Goal: Information Seeking & Learning: Learn about a topic

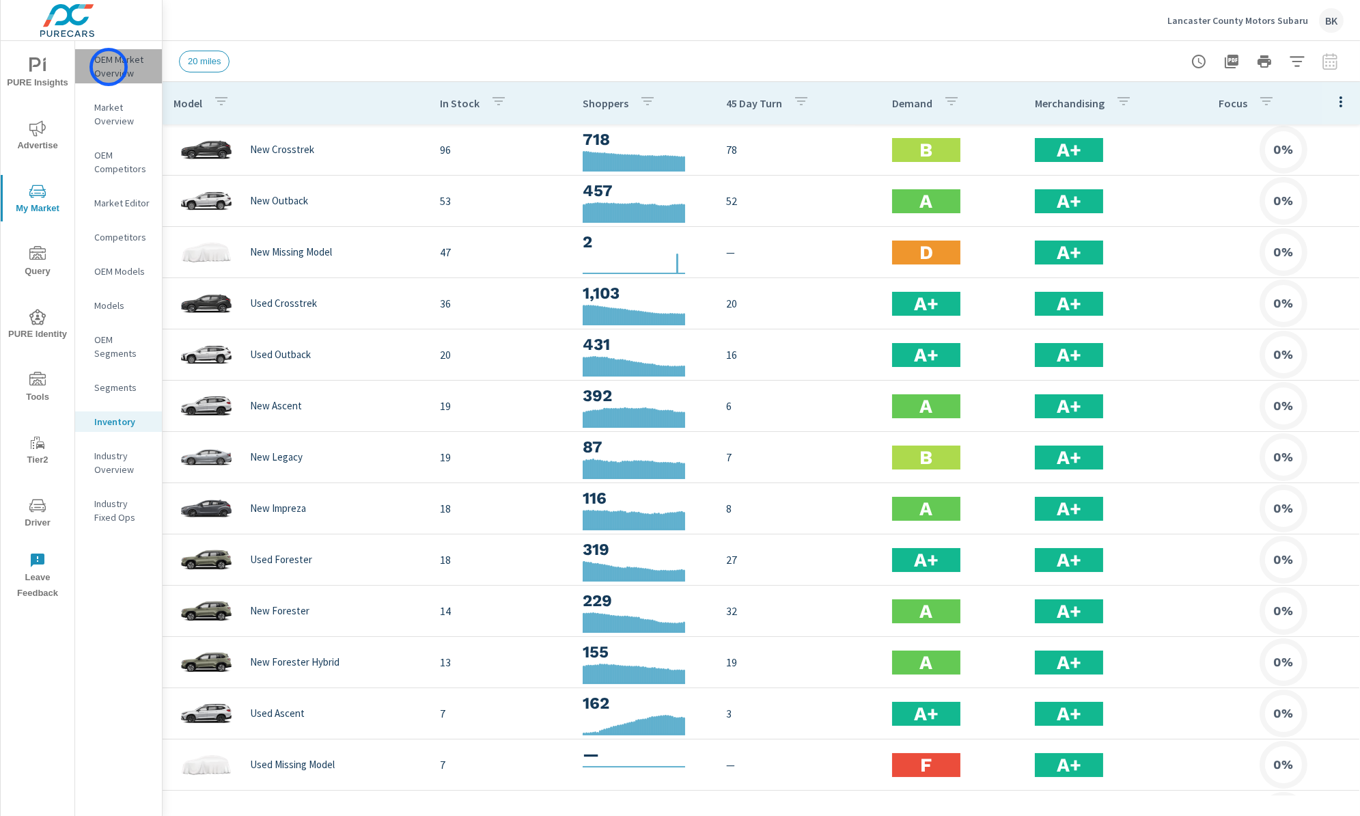
click at [109, 67] on p "OEM Market Overview" at bounding box center [122, 66] width 57 height 27
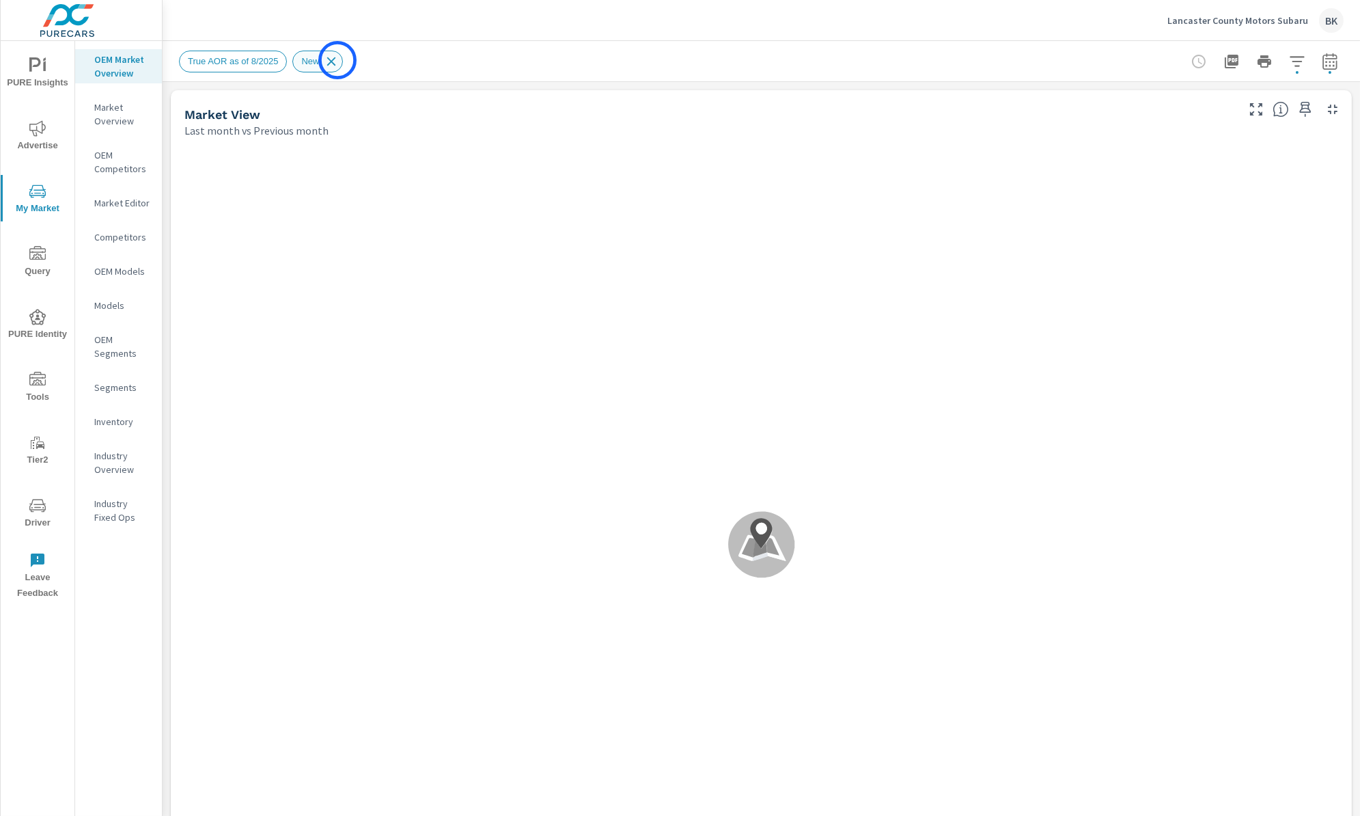
click at [337, 60] on icon at bounding box center [331, 61] width 15 height 15
click at [1294, 65] on icon "button" at bounding box center [1297, 61] width 14 height 10
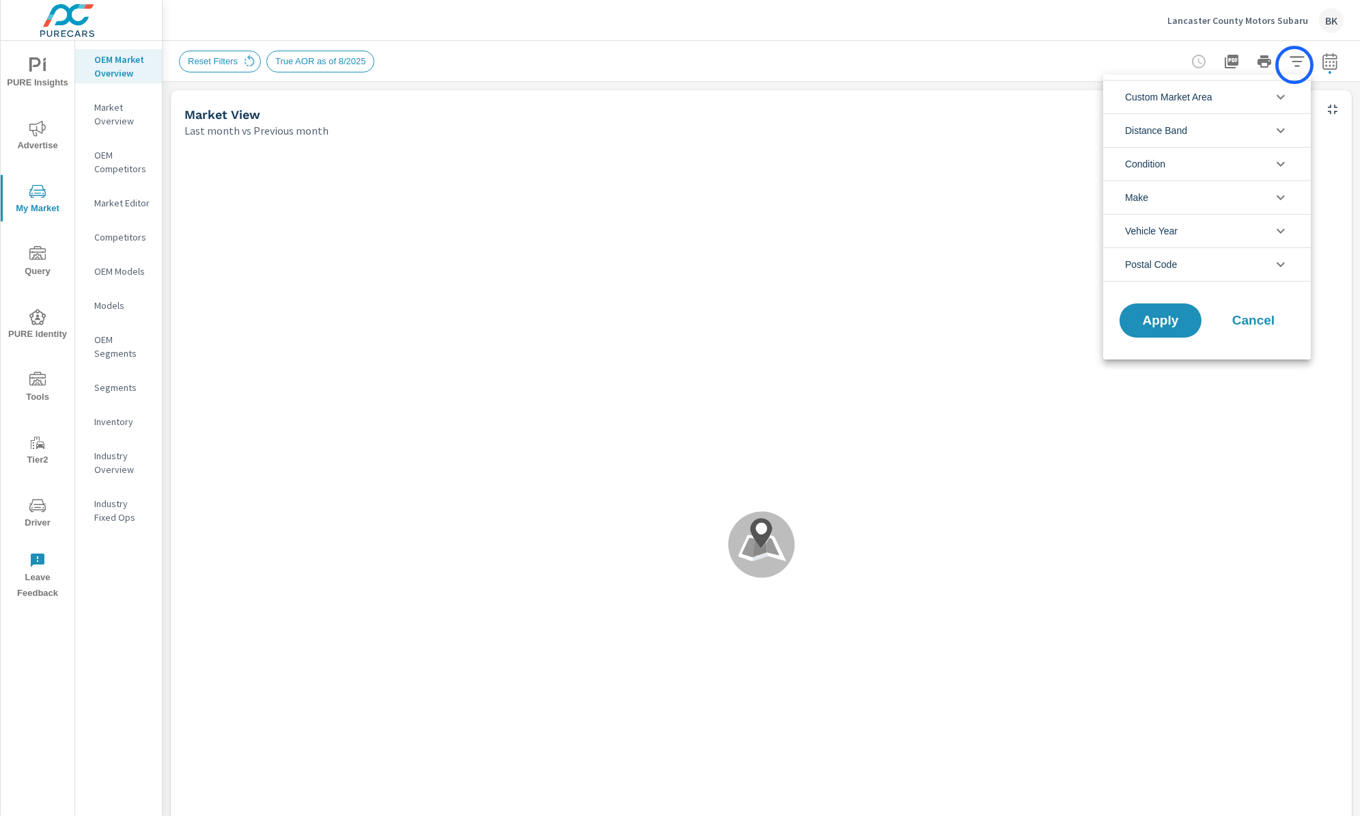
scroll to position [15, 0]
click at [1289, 168] on li "Condition" at bounding box center [1207, 163] width 208 height 33
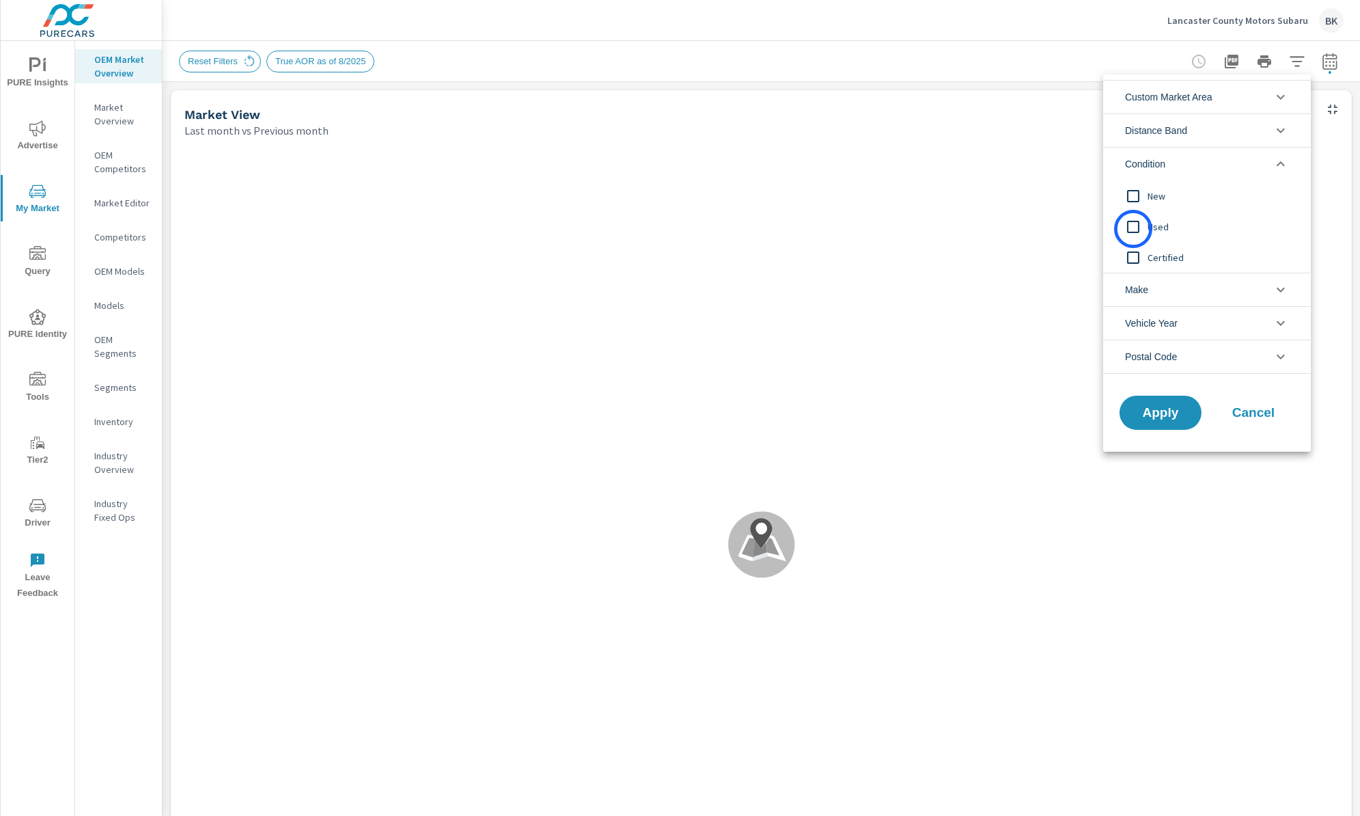
click at [1134, 229] on input "filter options" at bounding box center [1133, 226] width 29 height 29
click at [1134, 257] on input "filter options" at bounding box center [1133, 257] width 29 height 29
click at [1258, 105] on li "Custom Market Area" at bounding box center [1207, 96] width 208 height 33
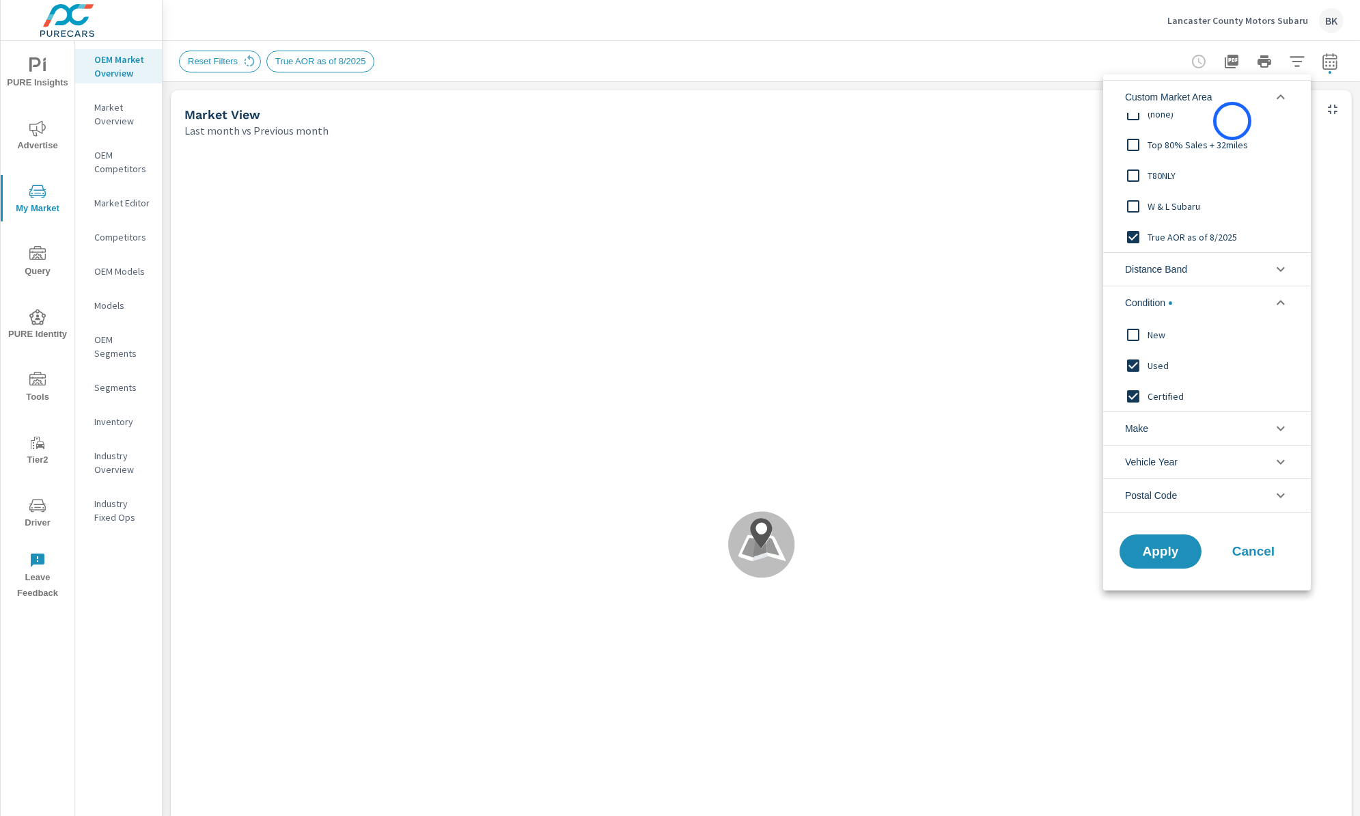
scroll to position [0, 0]
click at [1135, 234] on input "filter options" at bounding box center [1133, 237] width 29 height 29
click at [1174, 554] on span "Apply" at bounding box center [1161, 550] width 56 height 13
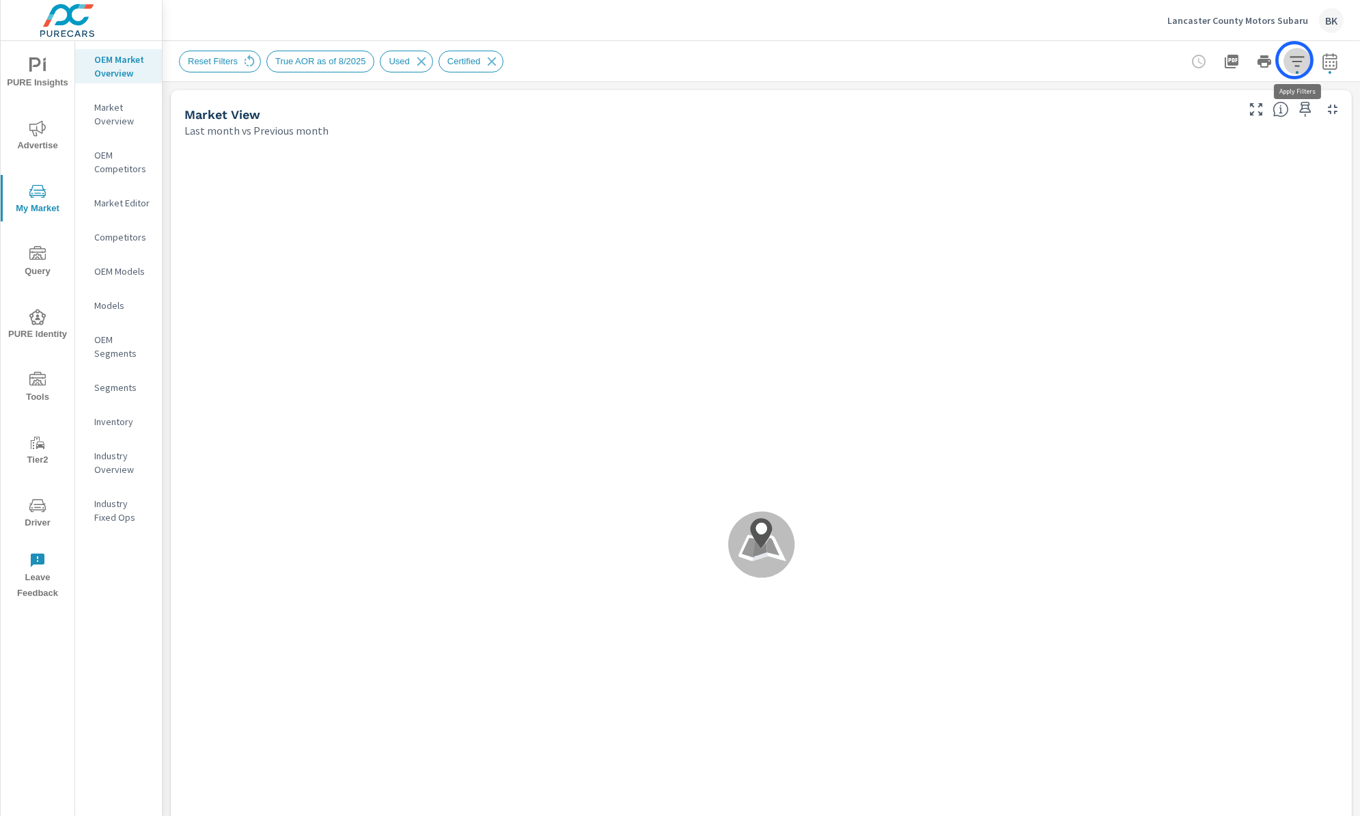
click at [1294, 60] on icon "button" at bounding box center [1297, 61] width 14 height 10
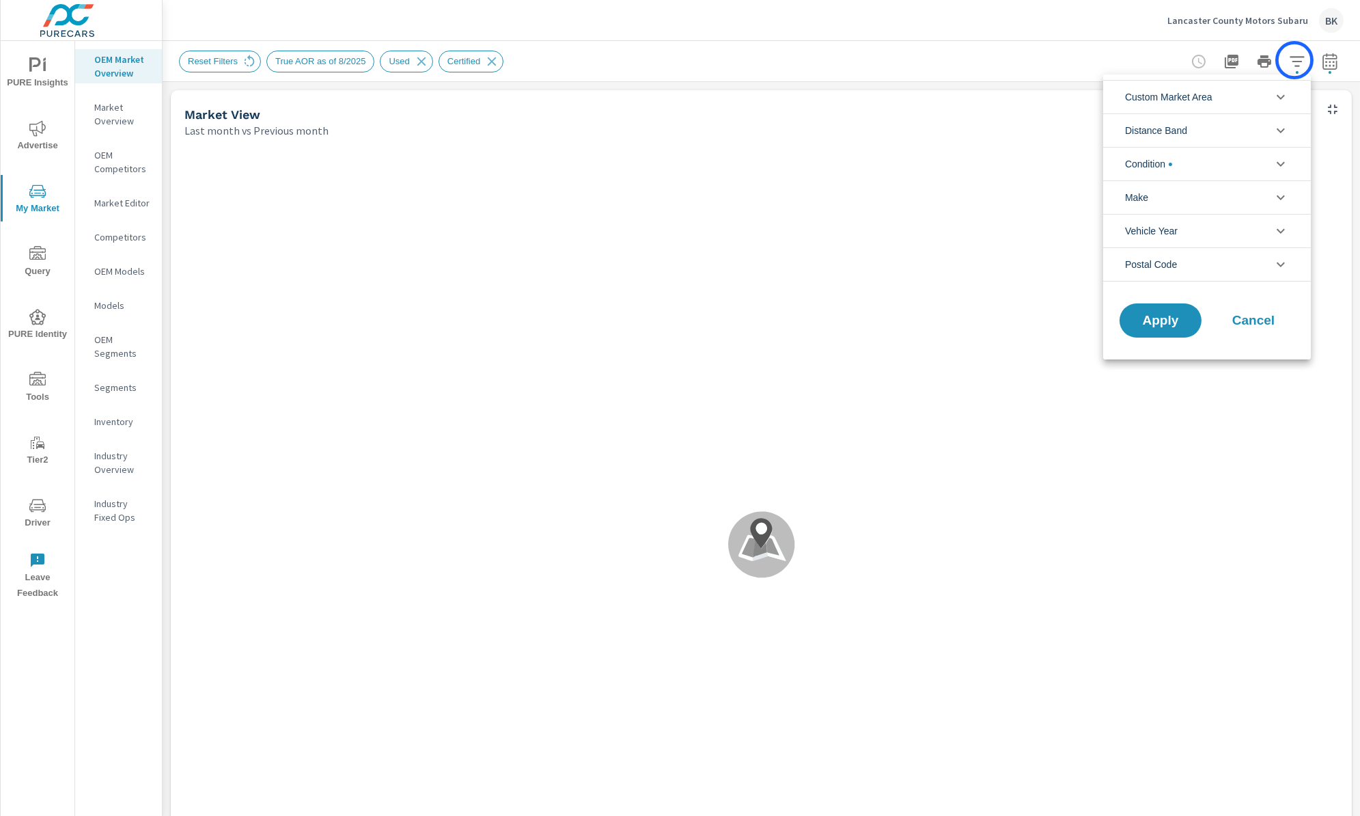
scroll to position [61, 0]
click at [1282, 98] on icon "filter options" at bounding box center [1281, 97] width 16 height 16
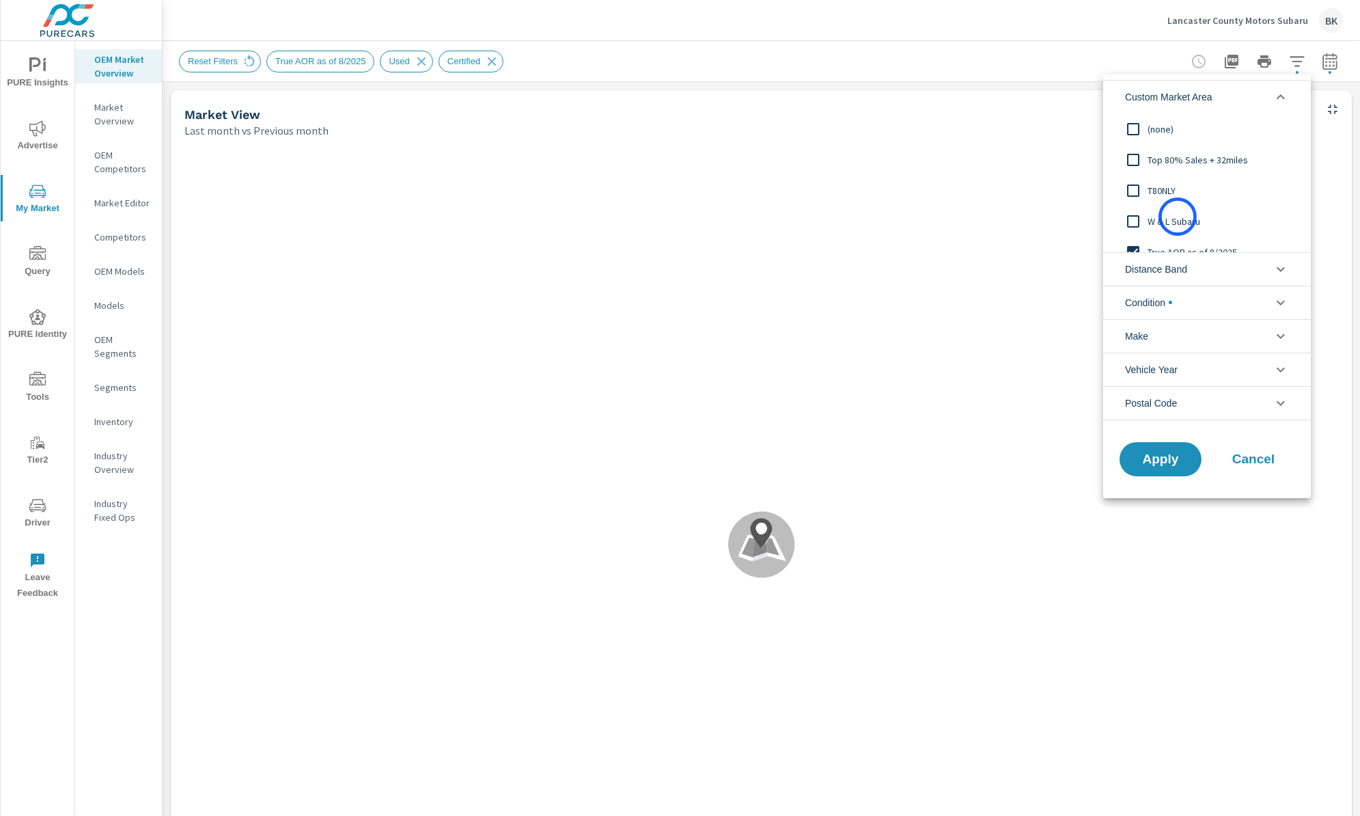
scroll to position [26, 0]
click at [1134, 222] on input "filter options" at bounding box center [1133, 226] width 29 height 29
click at [1137, 128] on input "filter options" at bounding box center [1133, 129] width 29 height 29
click at [1153, 456] on span "Apply" at bounding box center [1161, 458] width 56 height 13
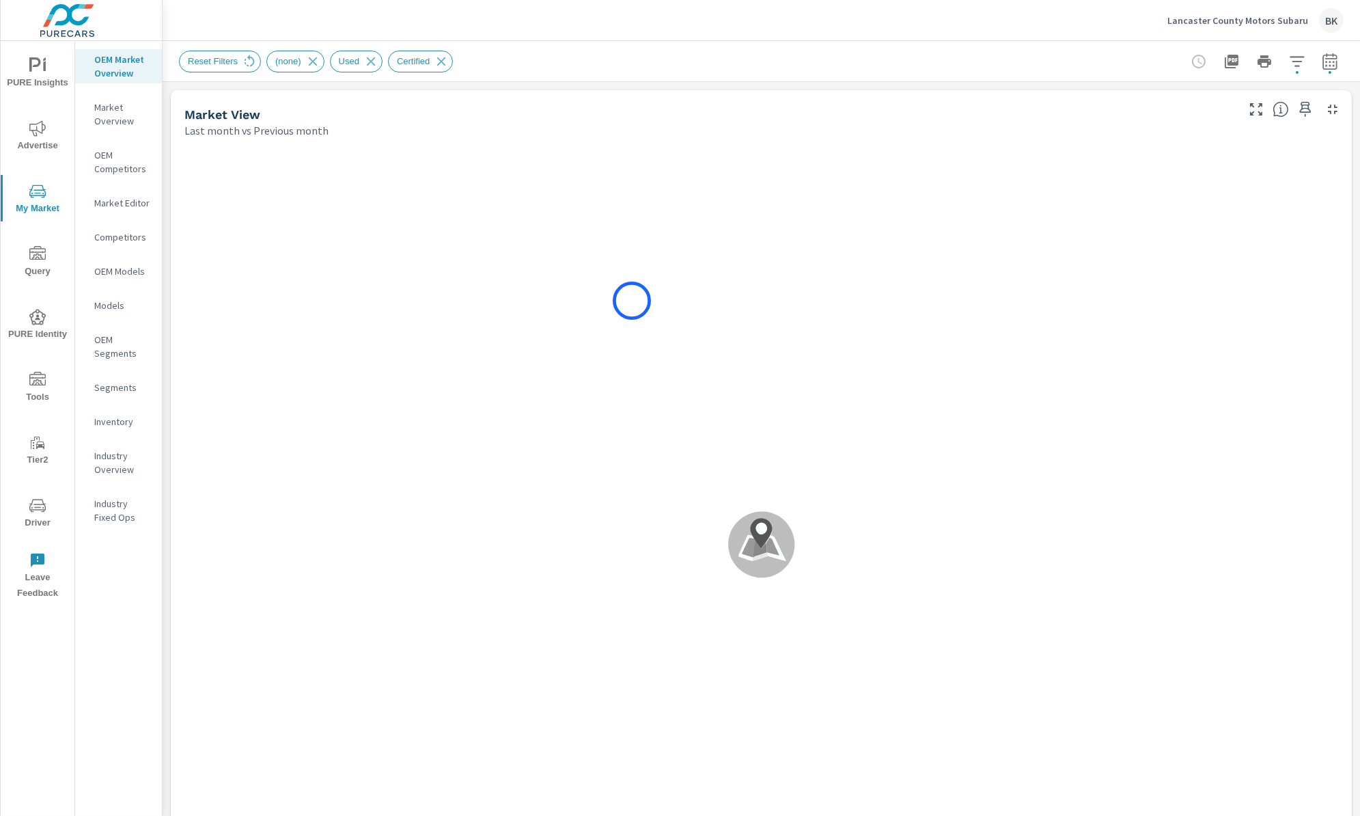
scroll to position [820, 0]
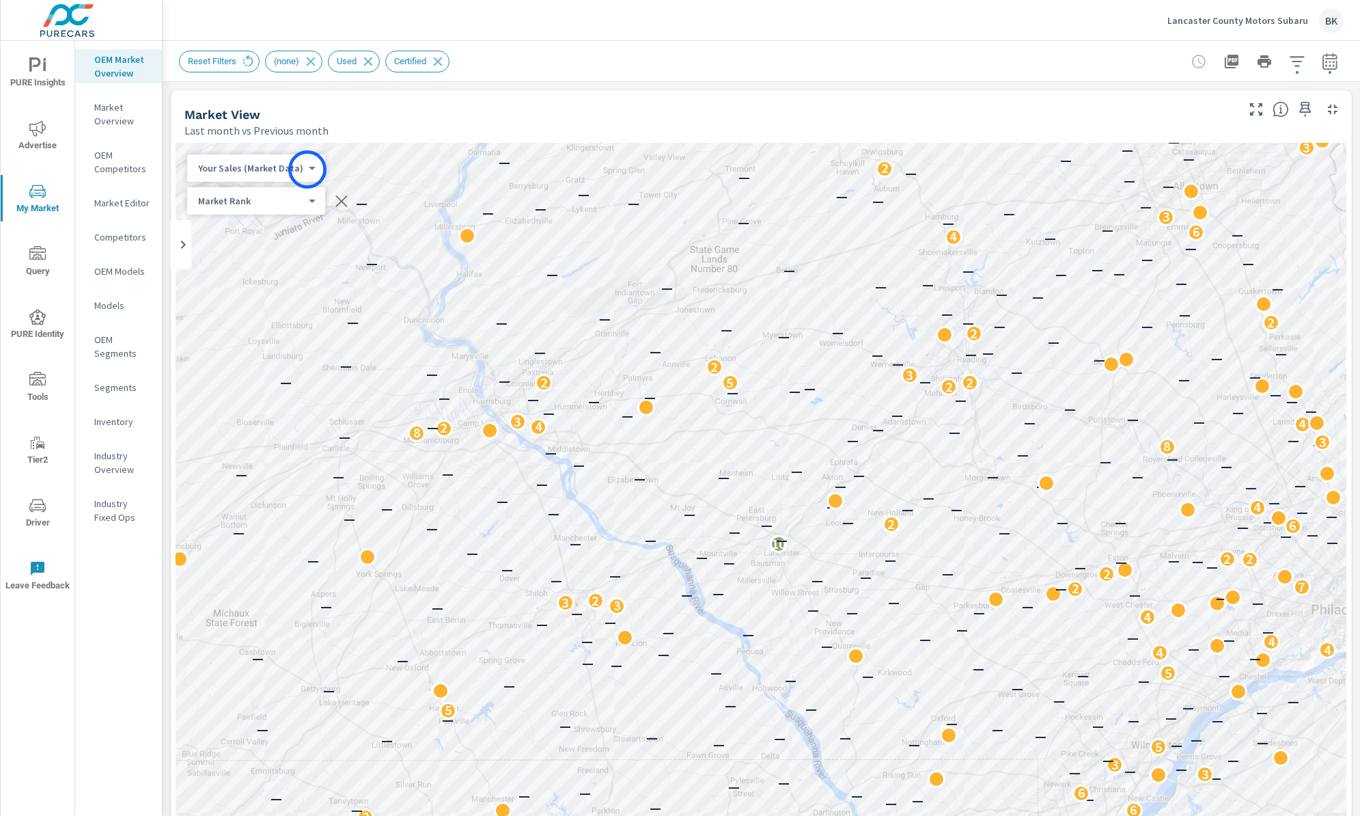
click at [305, 169] on body "PURE Insights Advertise My Market Query PURE Identity Tools Tier2 Driver Leave …" at bounding box center [680, 415] width 1360 height 831
click at [291, 194] on li "Your Sales (DMS)" at bounding box center [253, 190] width 133 height 22
click at [1330, 67] on icon "button" at bounding box center [1330, 61] width 16 height 16
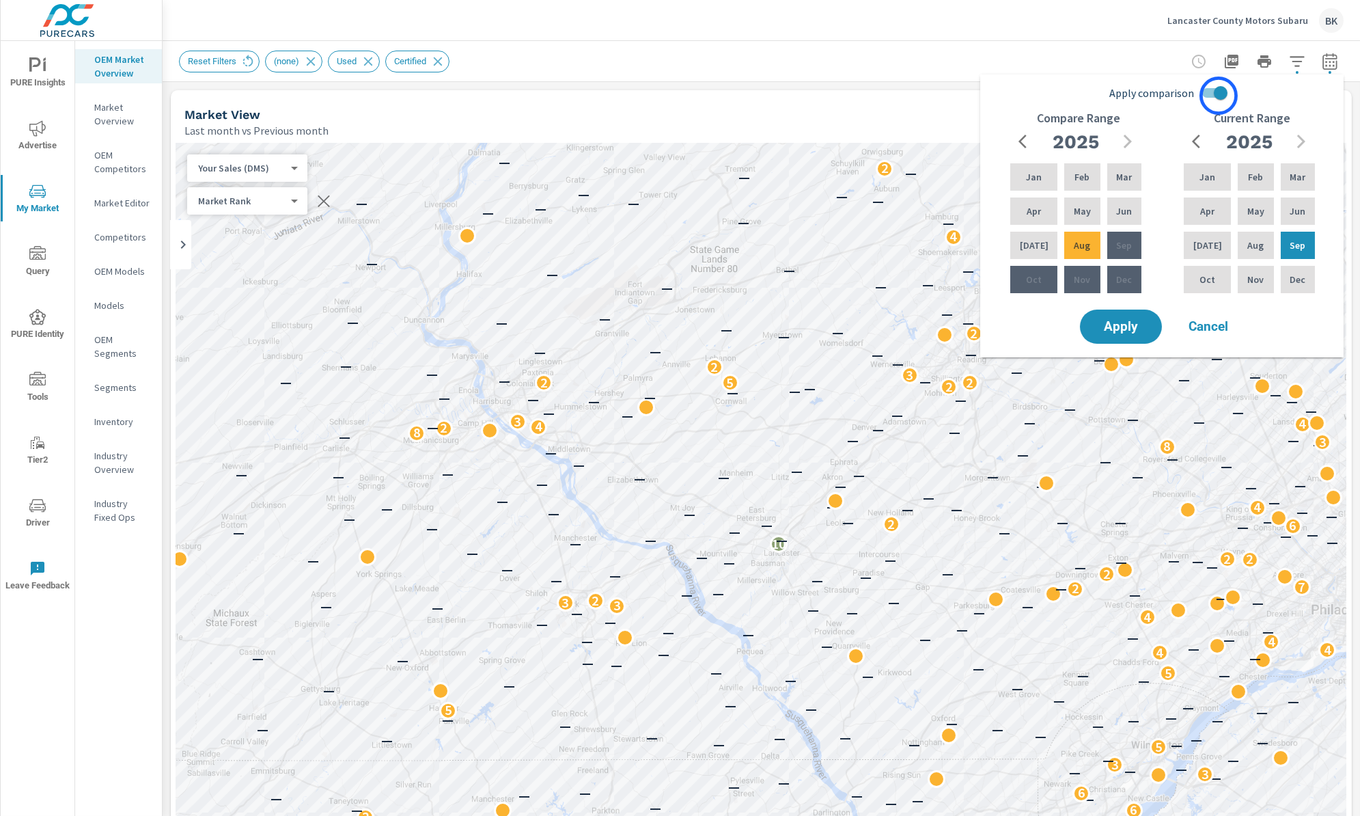
click at [1217, 94] on input "Apply comparison" at bounding box center [1221, 93] width 78 height 26
checkbox input "false"
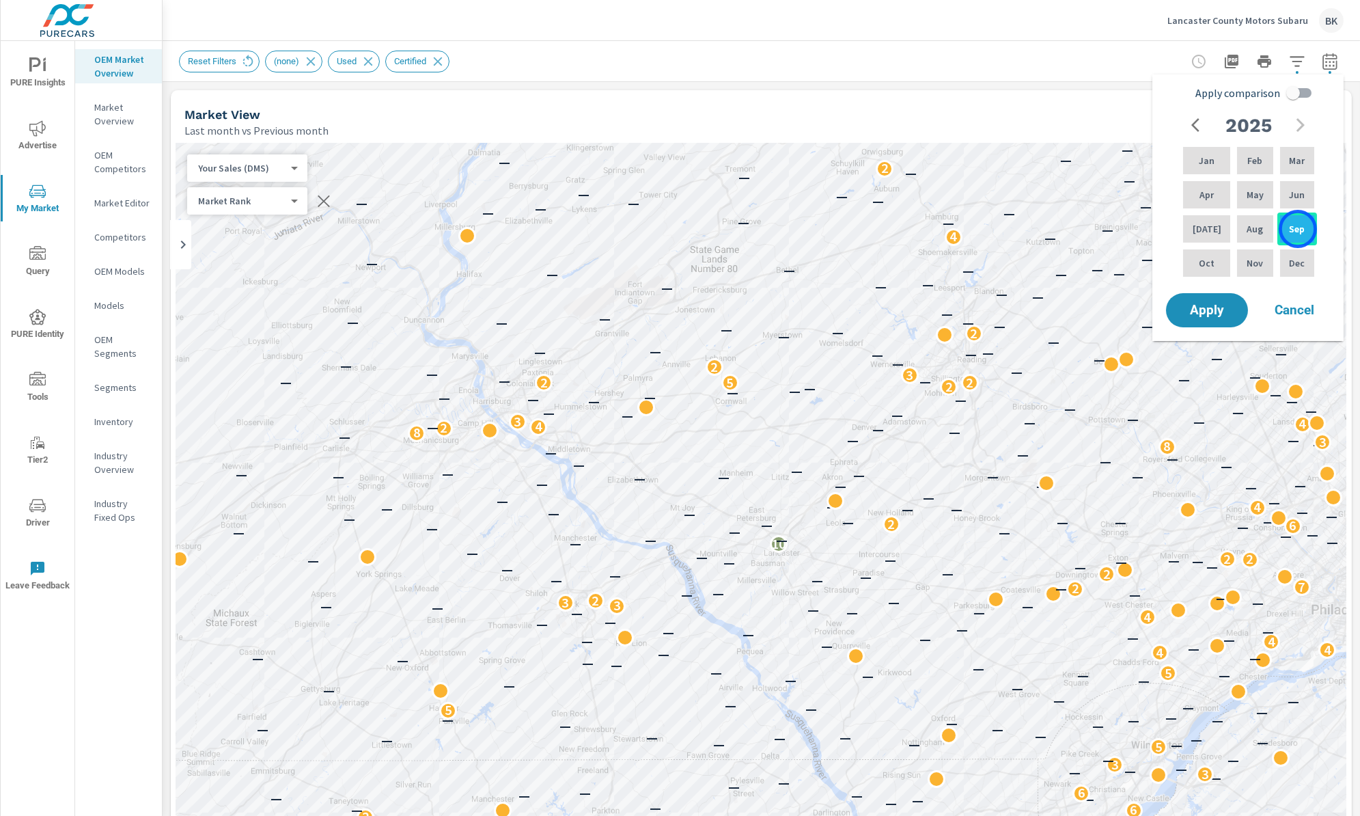
click at [1298, 229] on p "Sep" at bounding box center [1297, 229] width 16 height 14
click at [1291, 188] on p "Jun" at bounding box center [1297, 195] width 16 height 14
click at [1208, 192] on p "Apr" at bounding box center [1206, 195] width 14 height 14
click at [1299, 227] on p "Sep" at bounding box center [1297, 229] width 16 height 14
click at [1209, 310] on span "Apply" at bounding box center [1207, 310] width 56 height 13
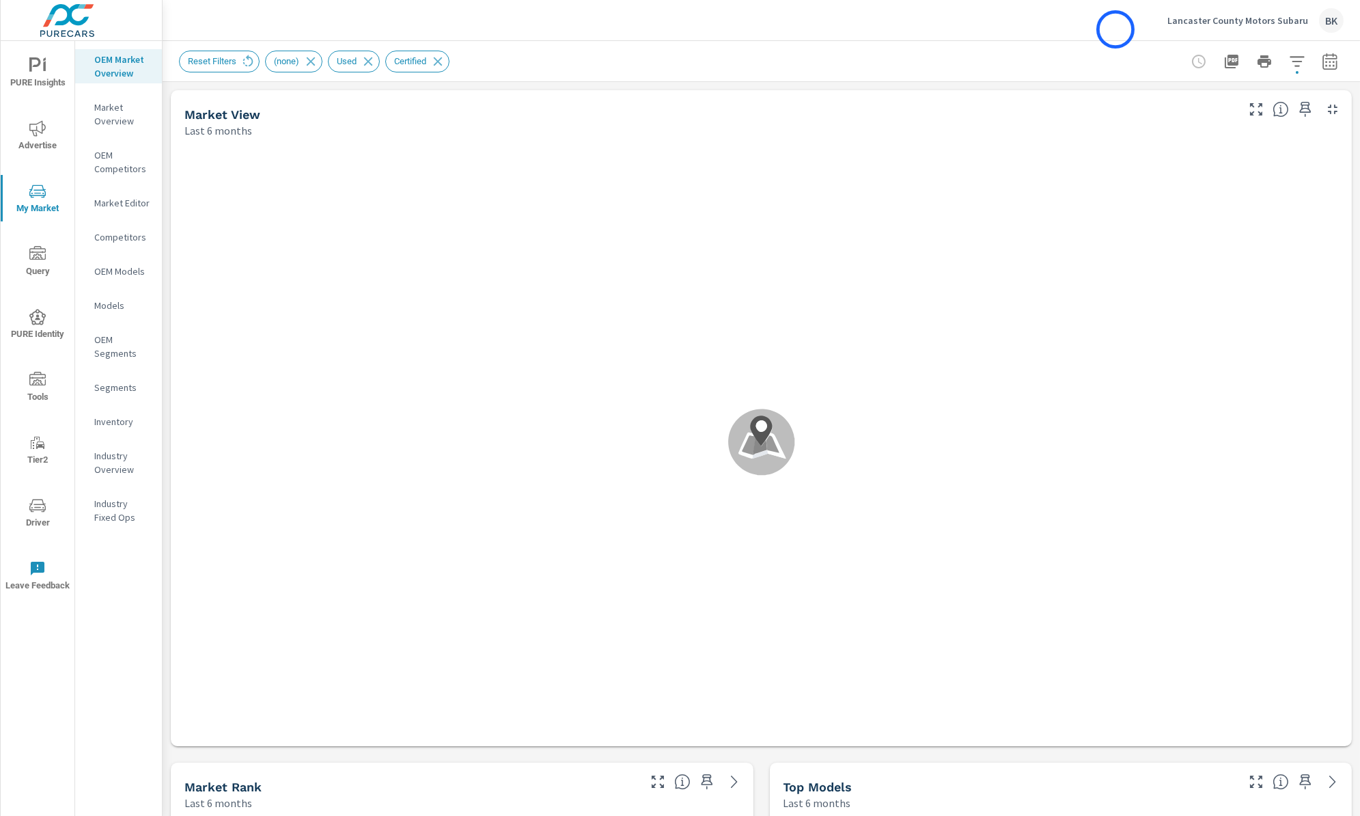
scroll to position [820, 0]
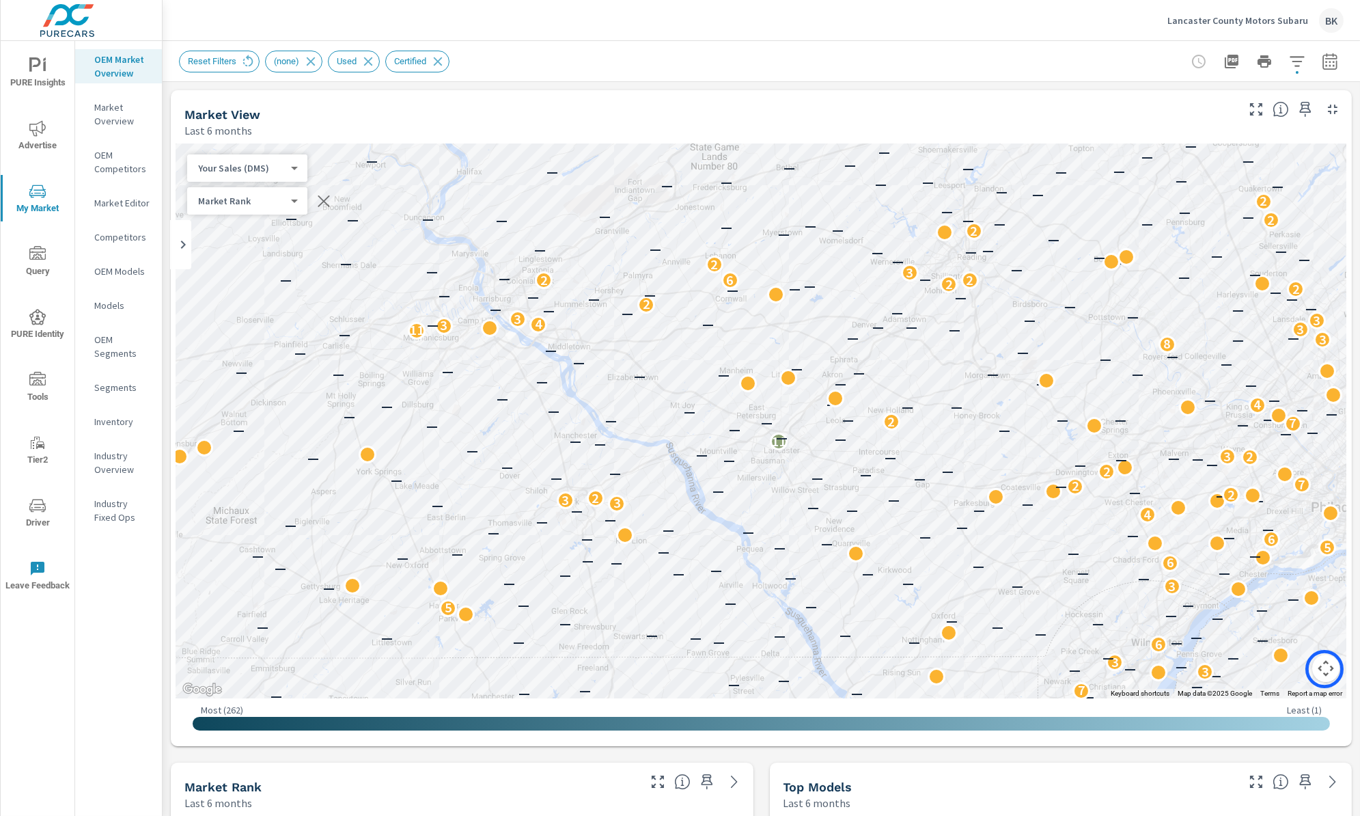
click at [1324, 669] on button "Map camera controls" at bounding box center [1325, 667] width 27 height 27
click at [1295, 664] on button "Zoom out" at bounding box center [1291, 667] width 27 height 27
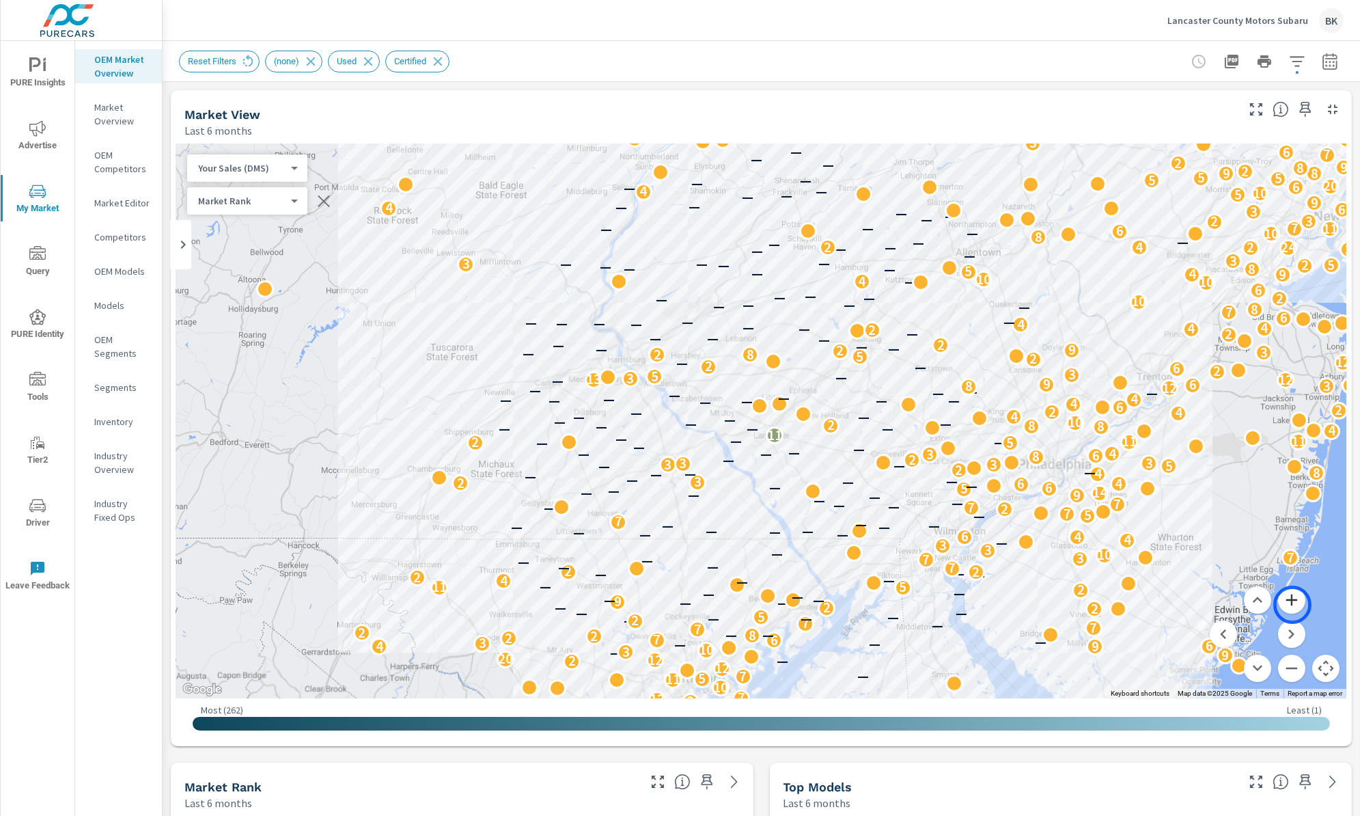
click at [1292, 605] on button "Zoom in" at bounding box center [1291, 599] width 27 height 27
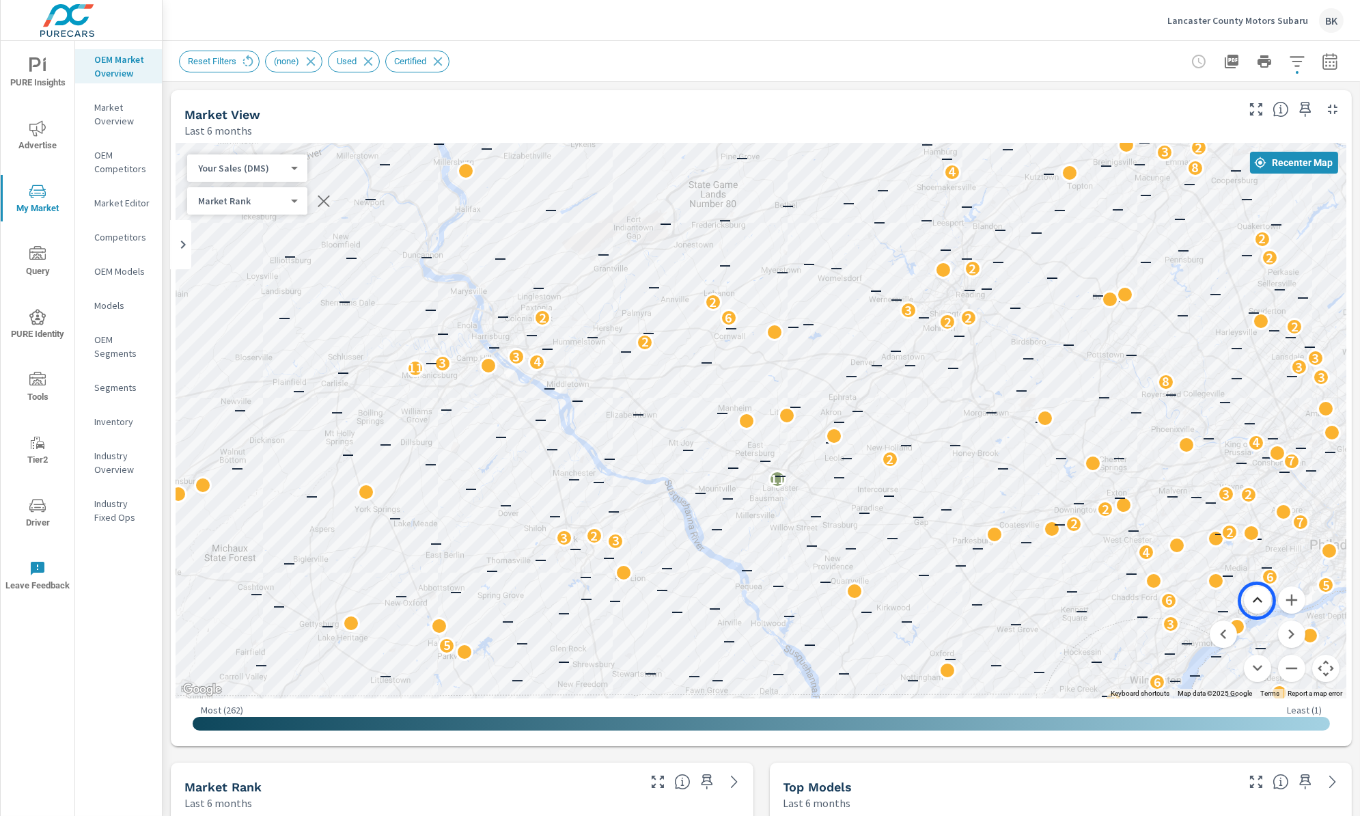
drag, startPoint x: 1258, startPoint y: 561, endPoint x: 1257, endPoint y: 600, distance: 39.6
click at [1257, 600] on div "2 2 2 3 9 17 5 6 2 2 2 7 2 — 2 2 2 2 — — 4 — — 4 8 4 4 — 4 — — 3 2 — 2 — — — — …" at bounding box center [761, 420] width 1170 height 555
click at [1290, 671] on button "Zoom out" at bounding box center [1291, 667] width 27 height 27
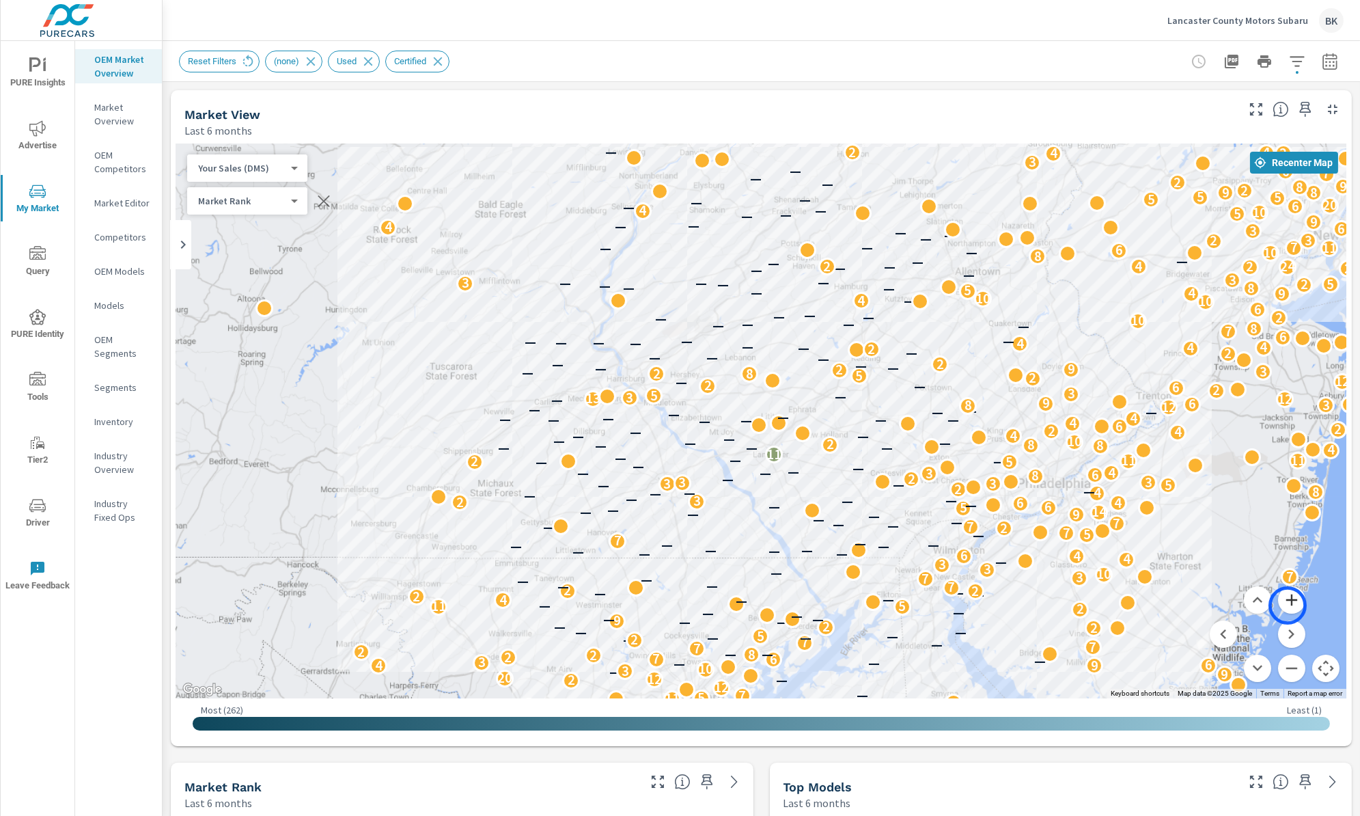
click at [1288, 605] on button "Zoom in" at bounding box center [1291, 599] width 27 height 27
